Goal: Register for event/course

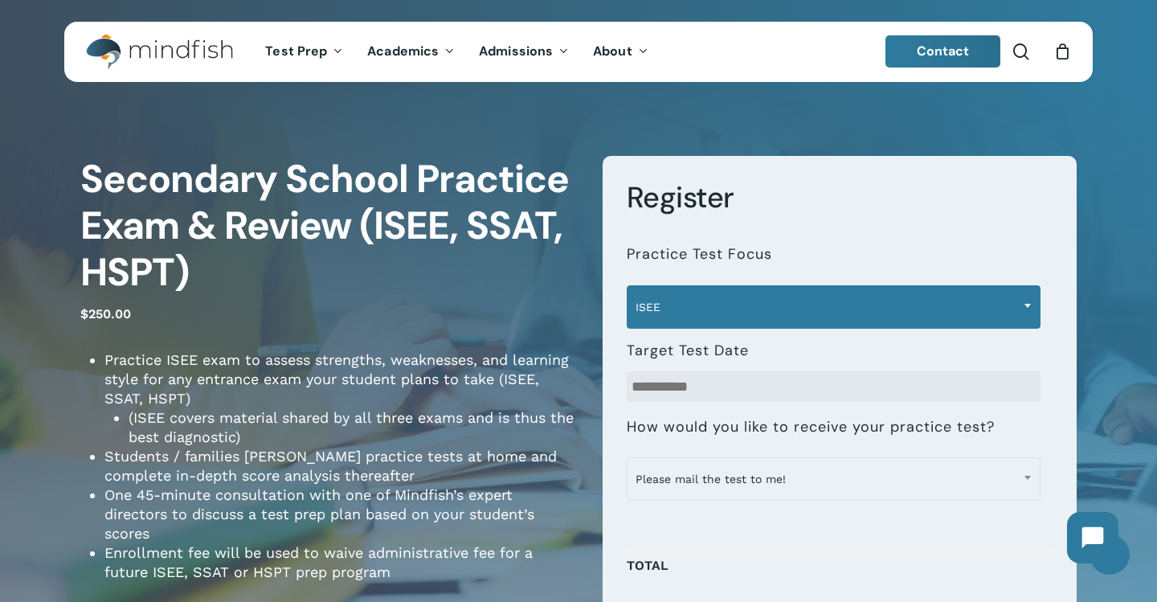
click at [1030, 304] on b at bounding box center [1028, 306] width 6 height 4
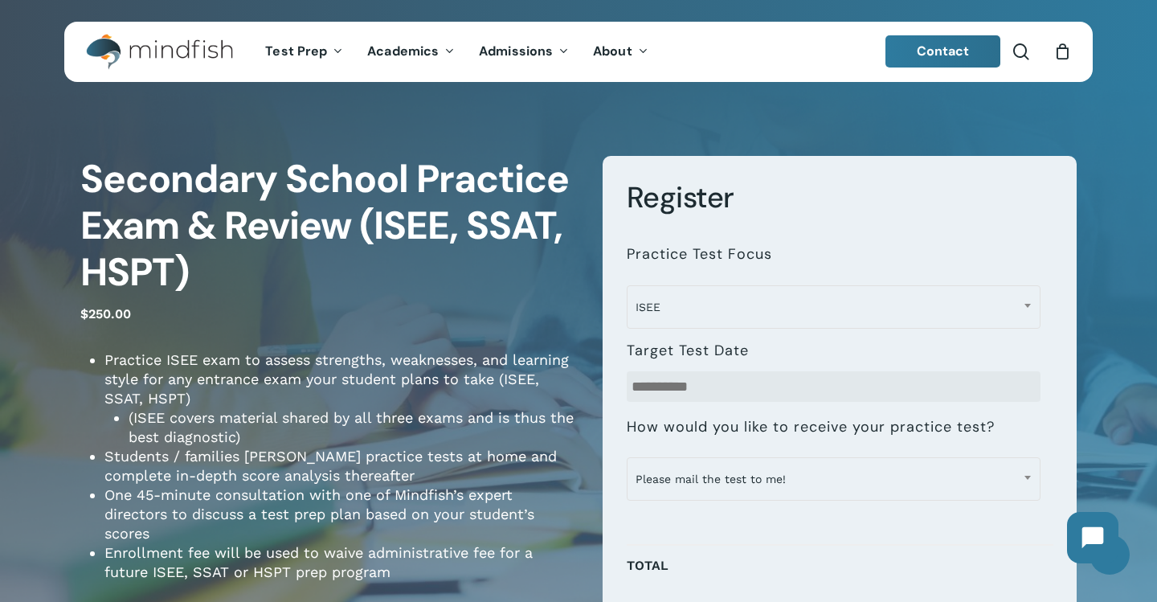
click at [897, 211] on h3 "Register" at bounding box center [840, 197] width 427 height 37
